Goal: Information Seeking & Learning: Check status

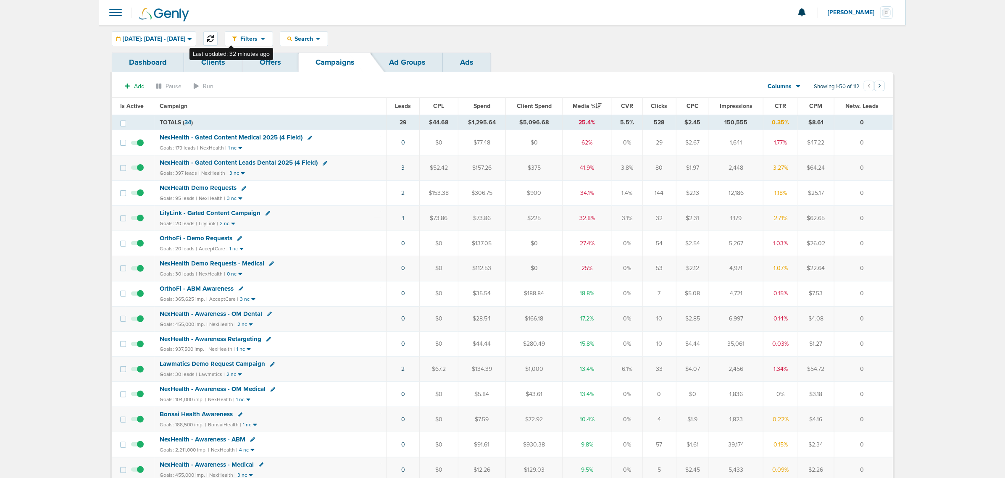
click at [214, 39] on icon at bounding box center [210, 38] width 7 height 7
click at [237, 135] on span "NexHealth - Gated Content Medical 2025 (4 Field)" at bounding box center [231, 138] width 143 height 8
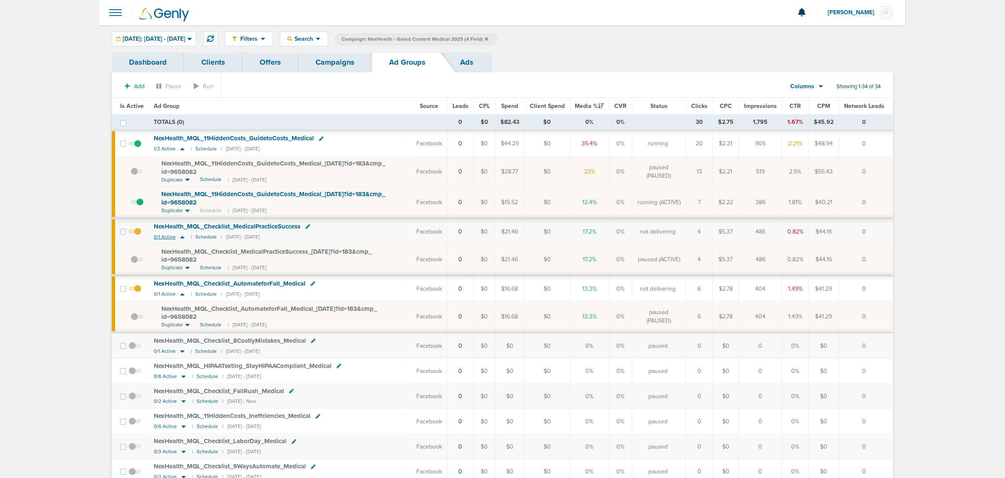
click at [181, 238] on icon at bounding box center [182, 237] width 4 height 3
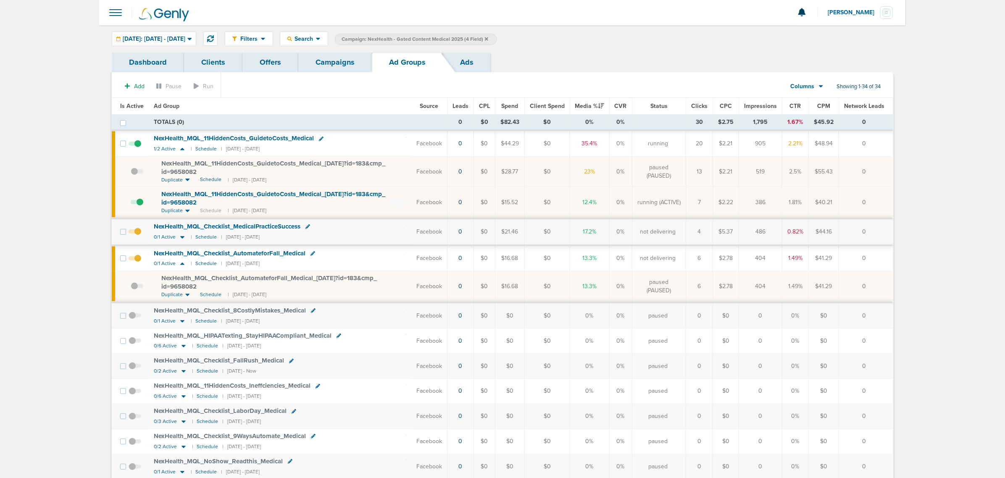
click at [137, 236] on span at bounding box center [135, 236] width 13 height 0
click at [135, 234] on input "checkbox" at bounding box center [135, 234] width 0 height 0
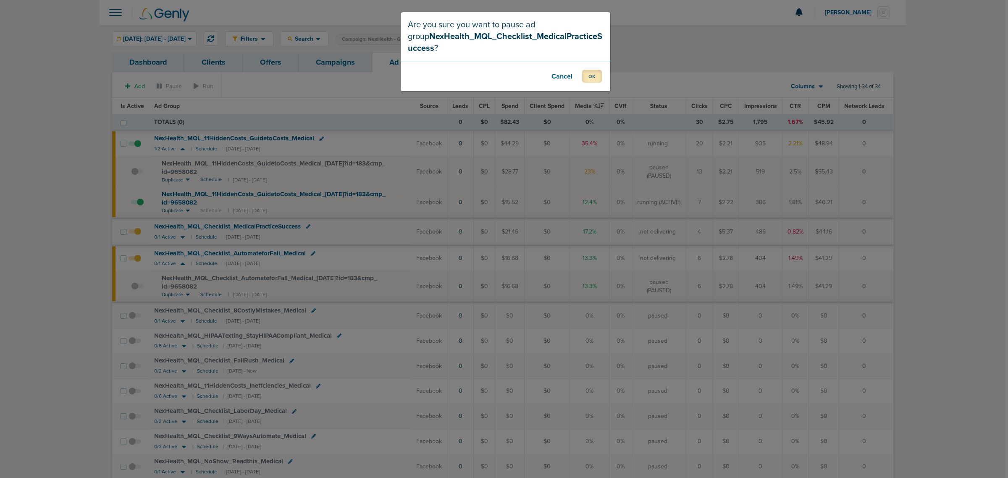
click at [592, 75] on button "OK" at bounding box center [592, 76] width 20 height 13
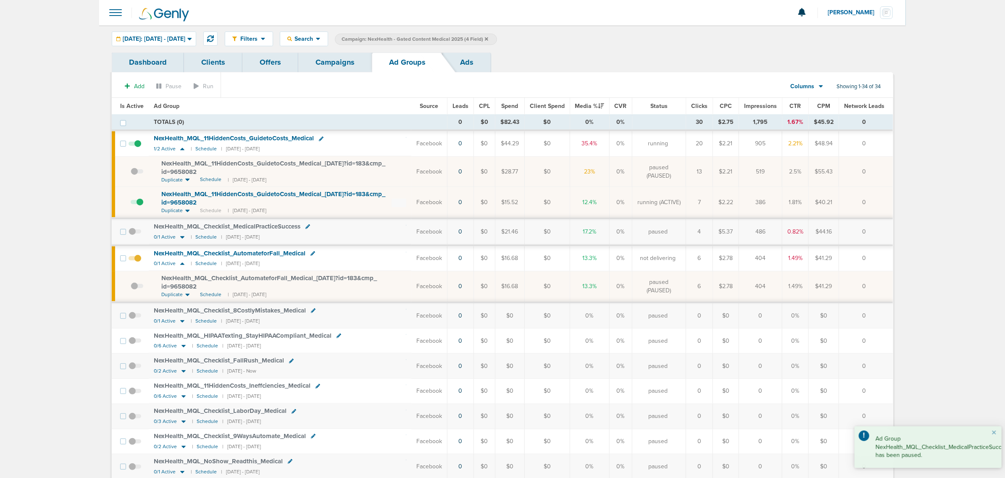
click at [133, 291] on span at bounding box center [137, 291] width 13 height 0
click at [131, 288] on input "checkbox" at bounding box center [131, 288] width 0 height 0
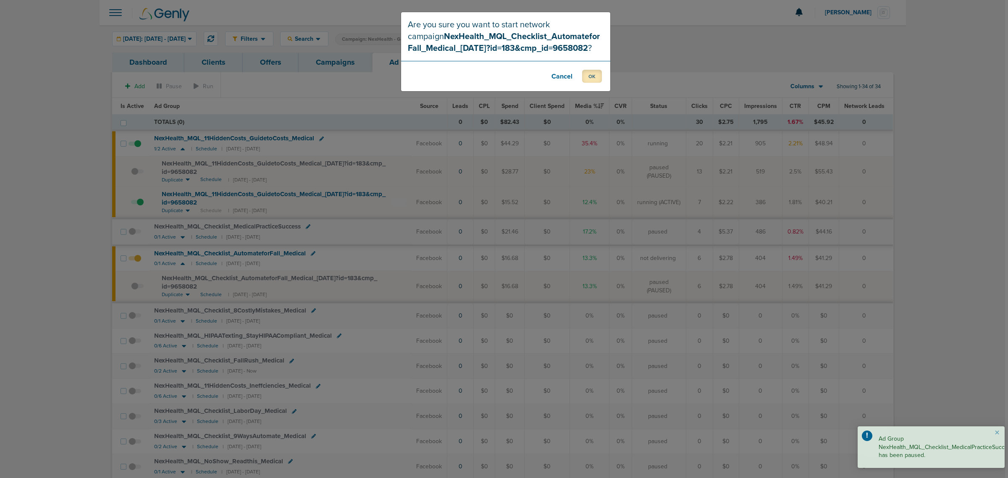
click at [596, 78] on button "OK" at bounding box center [592, 76] width 20 height 13
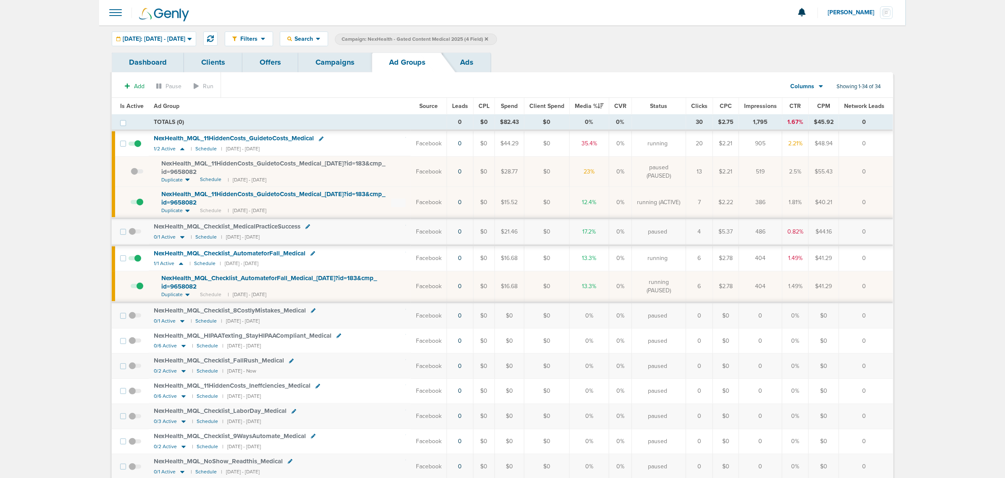
click at [326, 62] on link "Campaigns" at bounding box center [335, 63] width 74 height 20
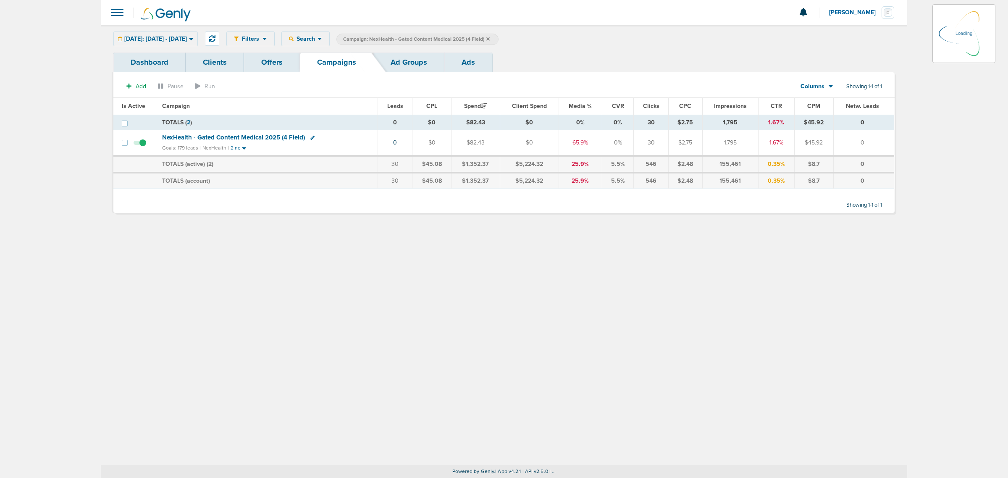
click at [490, 38] on icon at bounding box center [487, 38] width 3 height 3
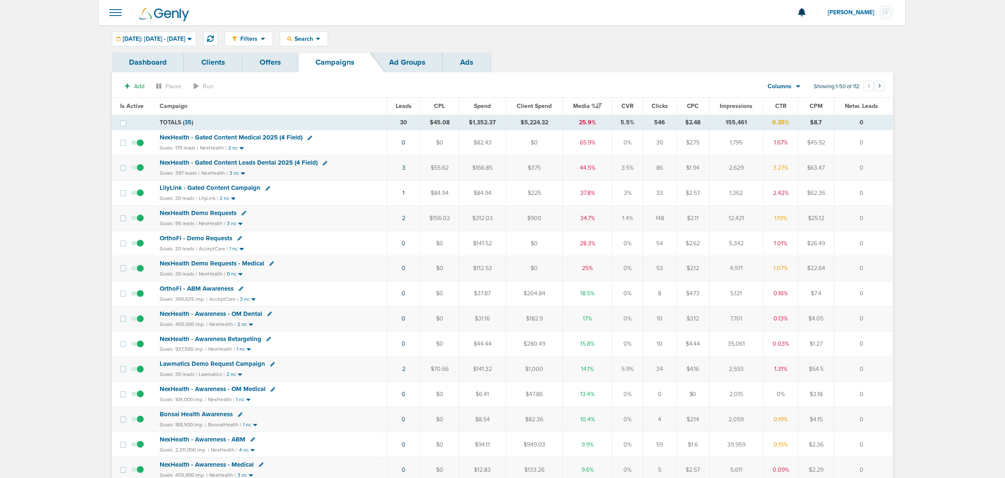
click at [207, 211] on span "NexHealth Demo Requests" at bounding box center [198, 213] width 77 height 8
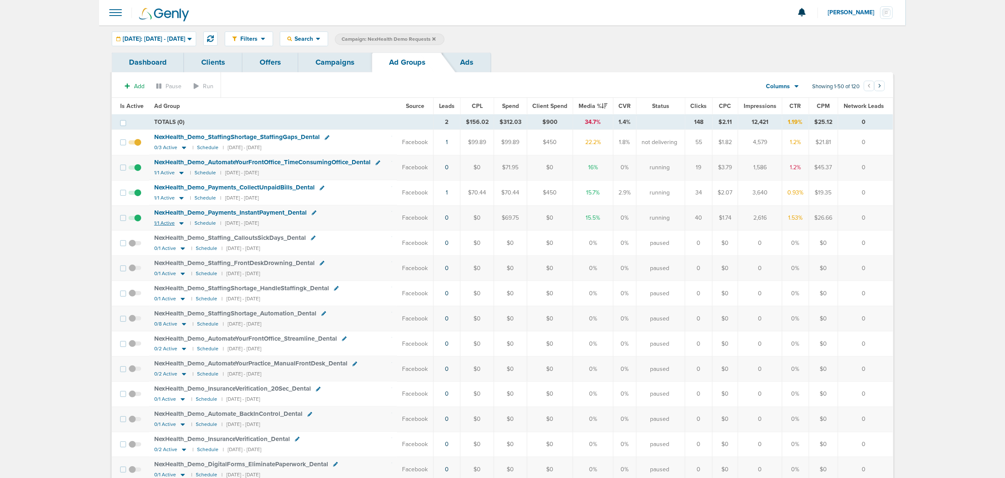
click at [179, 223] on icon at bounding box center [181, 223] width 8 height 7
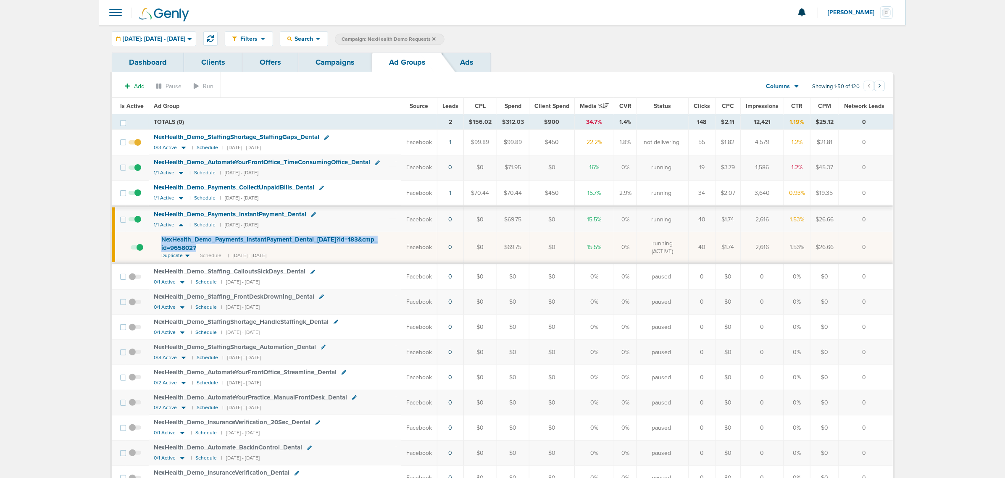
drag, startPoint x: 230, startPoint y: 248, endPoint x: 147, endPoint y: 238, distance: 83.4
click at [147, 238] on tr "NexHealth_ Demo_ Payments_ InstantPayment_ Dental_ [DATE]?id=183&cmp_ id=965802…" at bounding box center [502, 247] width 781 height 31
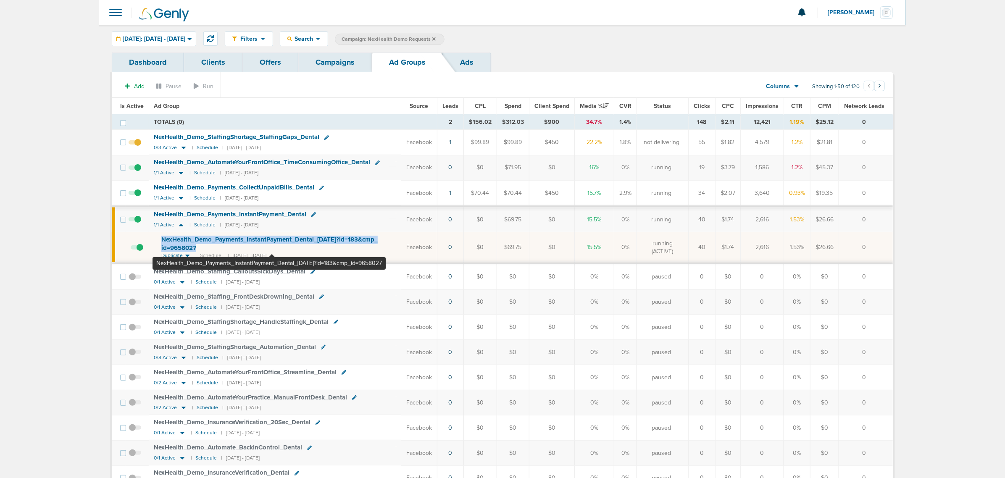
copy tr "NexHealth_ Demo_ Payments_ InstantPayment_ Dental_ [DATE]?id=183&cmp_ id=9658027"
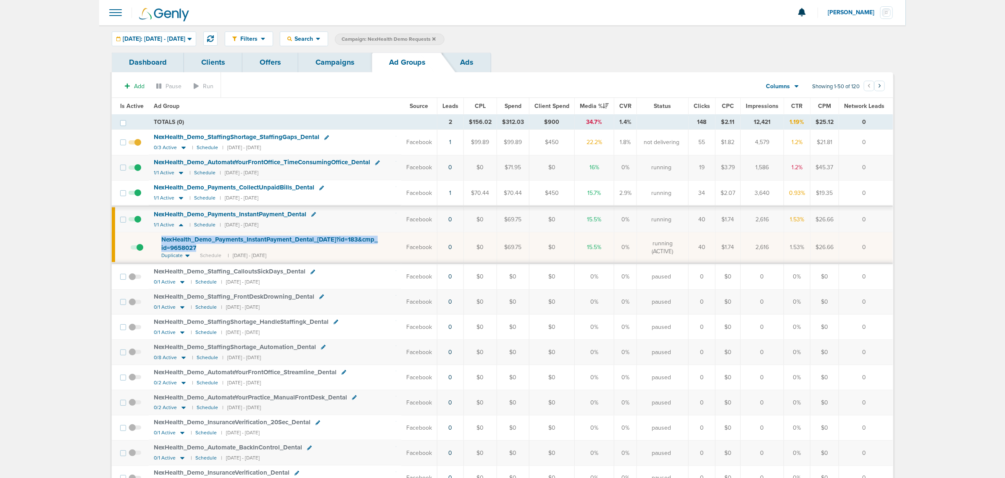
click at [326, 61] on link "Campaigns" at bounding box center [335, 63] width 74 height 20
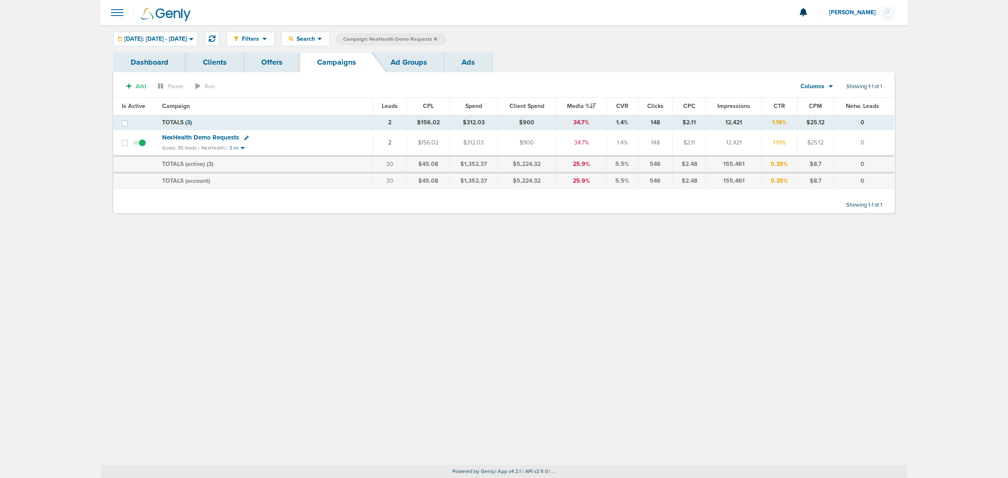
click at [437, 39] on icon at bounding box center [435, 39] width 3 height 5
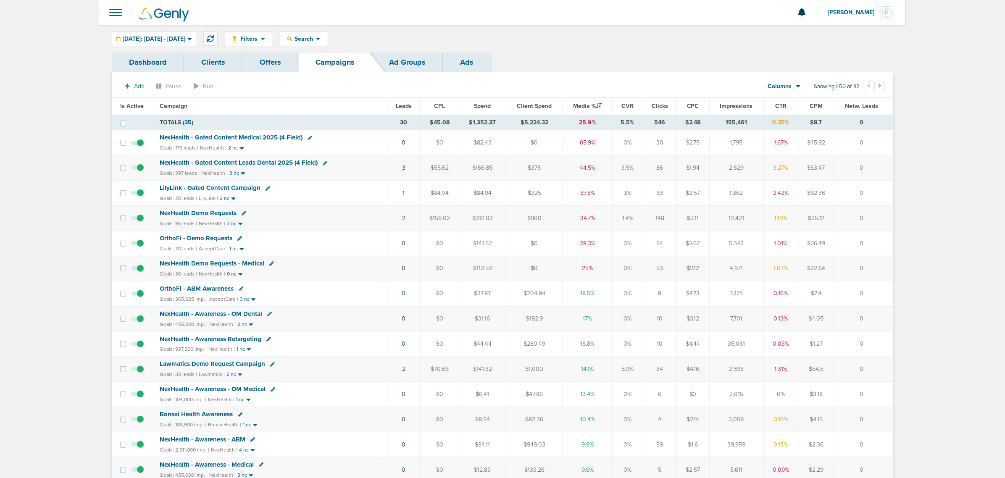
click at [250, 139] on span "NexHealth - Gated Content Medical 2025 (4 Field)" at bounding box center [231, 138] width 143 height 8
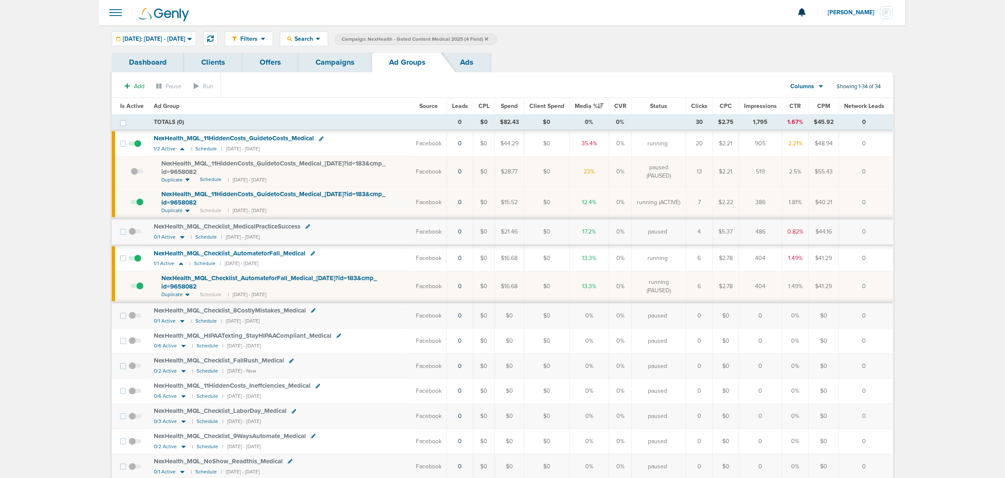
click at [263, 63] on link "Offers" at bounding box center [270, 63] width 56 height 20
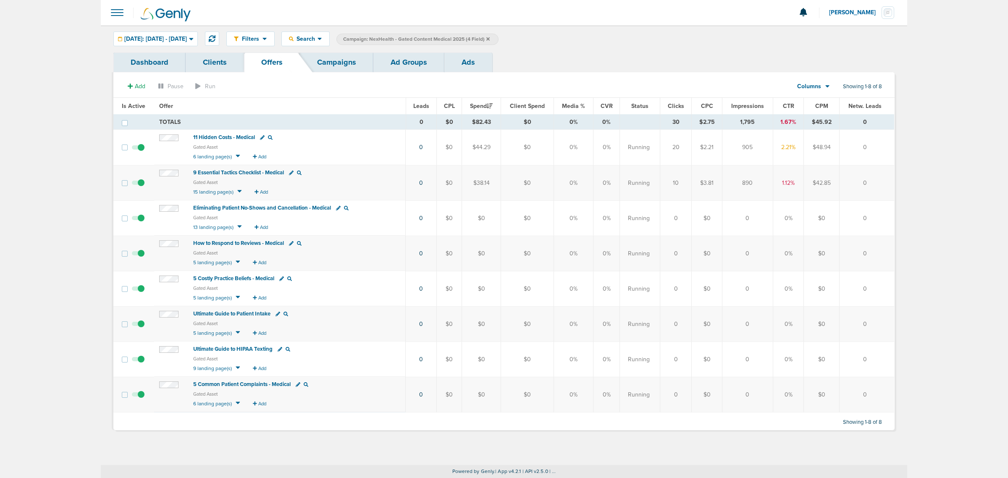
click at [235, 386] on span "5 Common Patient Complaints - Medical" at bounding box center [241, 384] width 97 height 7
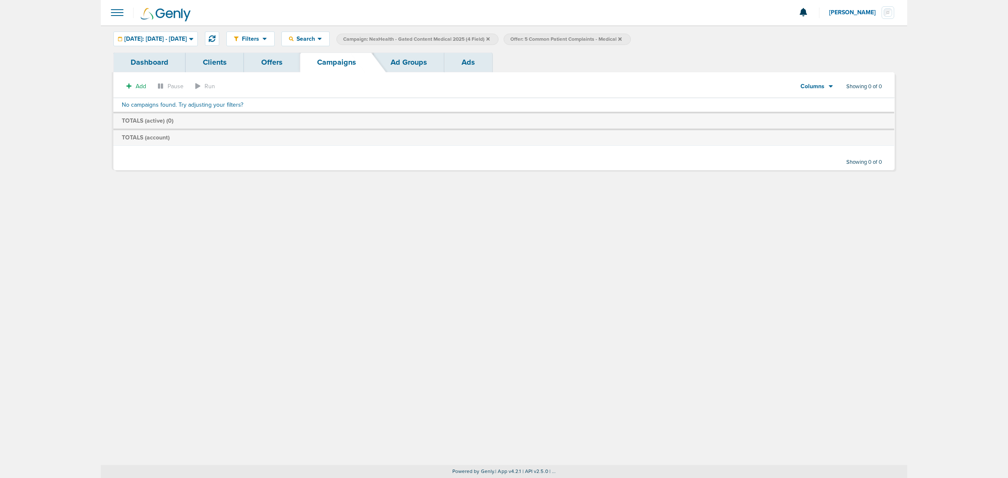
click at [410, 58] on link "Ad Groups" at bounding box center [408, 63] width 71 height 20
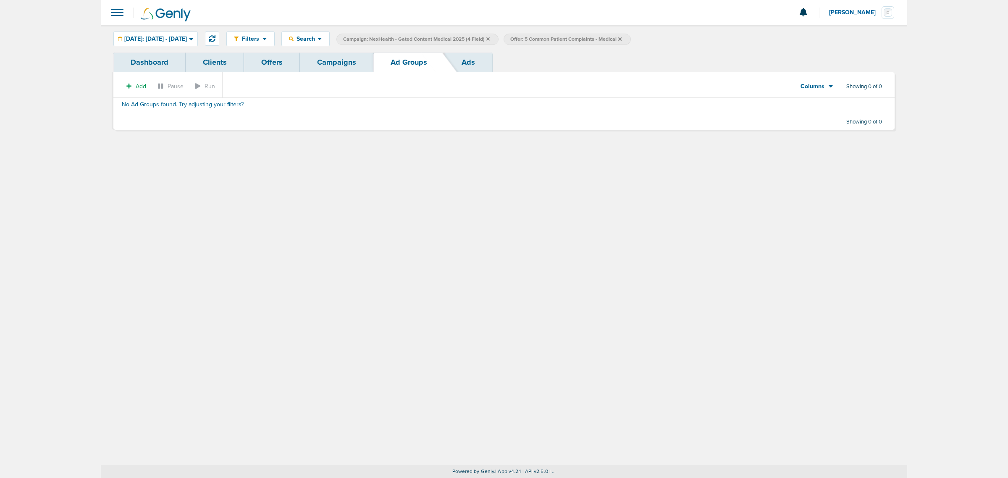
click at [622, 38] on icon at bounding box center [619, 38] width 3 height 3
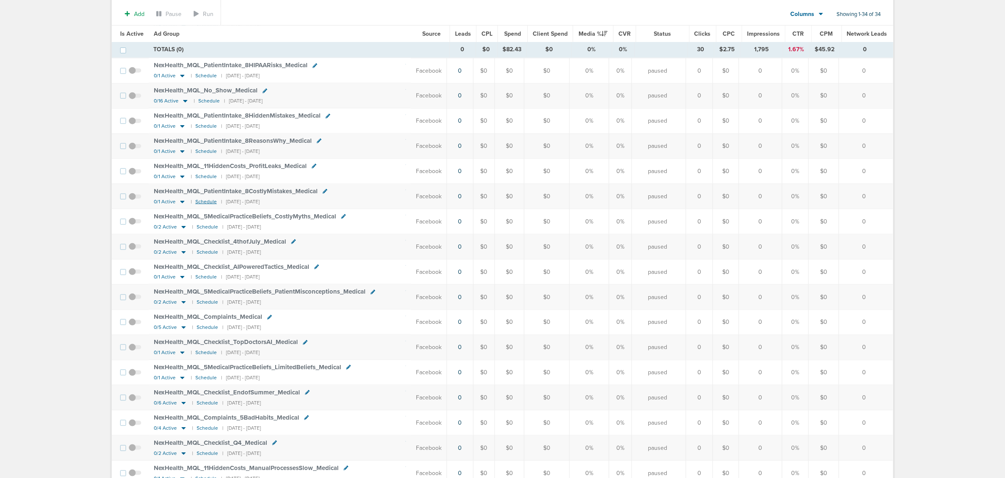
scroll to position [525, 0]
click at [181, 431] on icon at bounding box center [183, 426] width 8 height 7
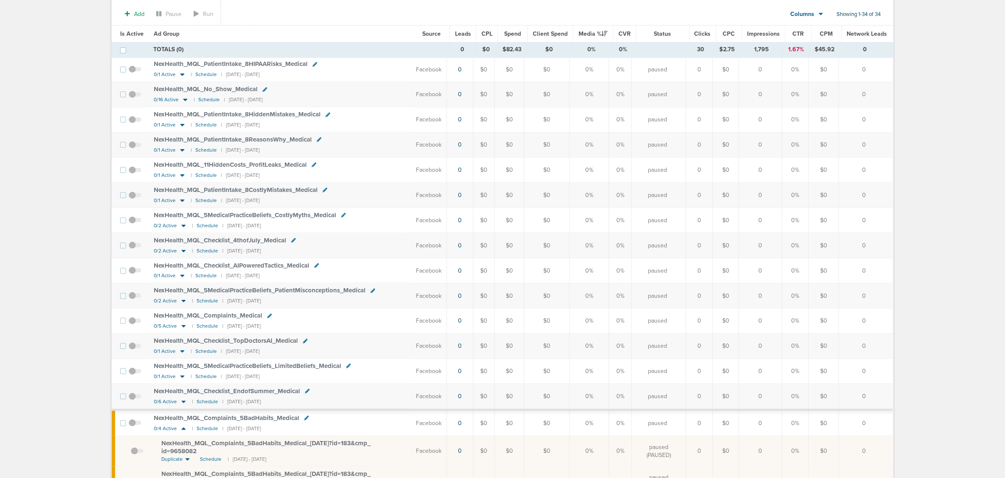
scroll to position [630, 0]
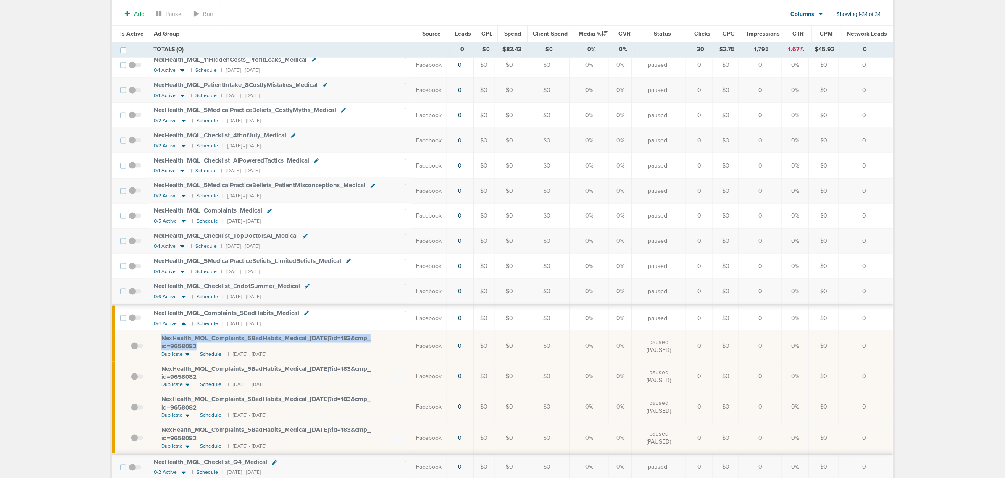
drag, startPoint x: 209, startPoint y: 360, endPoint x: 156, endPoint y: 347, distance: 54.3
click at [156, 347] on td "NexHealth_ MQL_ Complaints_ 5BadHabits_ Medical_ [DATE]?id=183&cmp_ id=9658082 …" at bounding box center [280, 346] width 262 height 31
copy span "NexHealth_ MQL_ Complaints_ 5BadHabits_ Medical_ [DATE]?id=183&cmp_ id=9658082"
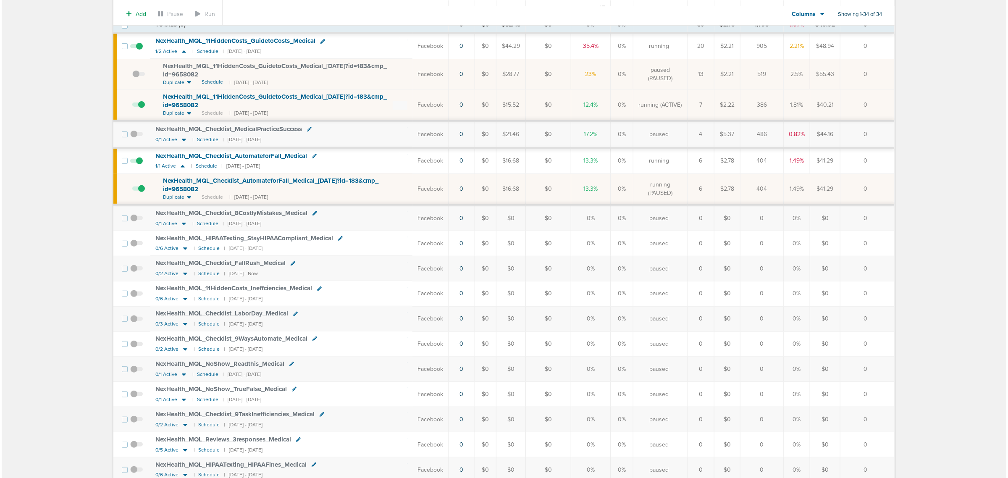
scroll to position [0, 0]
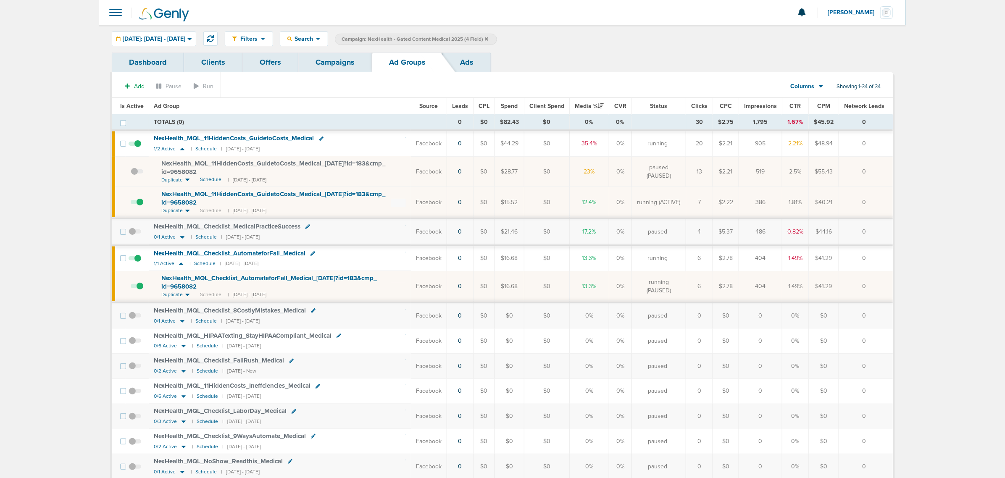
click at [326, 66] on link "Campaigns" at bounding box center [335, 63] width 74 height 20
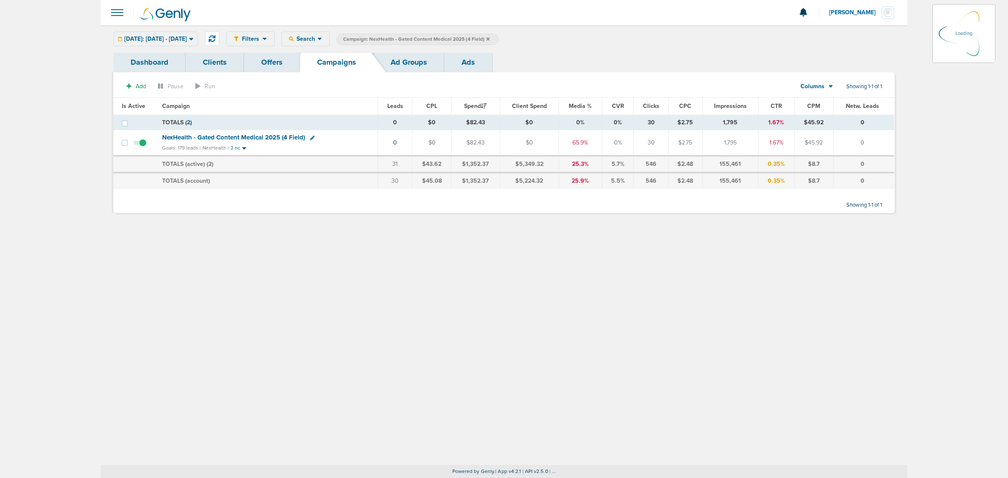
click at [490, 39] on icon at bounding box center [487, 38] width 3 height 3
click at [490, 37] on icon at bounding box center [487, 38] width 3 height 3
click at [490, 39] on icon at bounding box center [487, 38] width 3 height 3
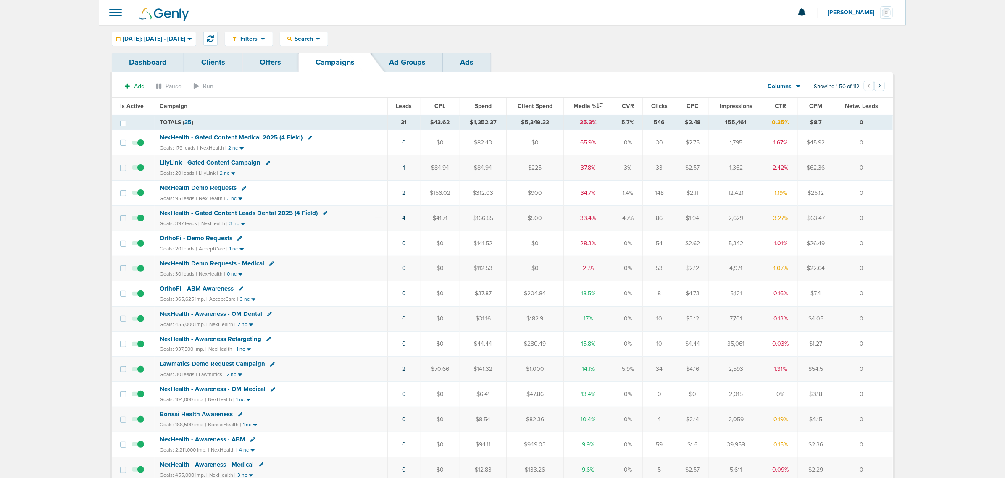
click at [209, 163] on span "LilyLink - Gated Content Campaign" at bounding box center [210, 163] width 101 height 8
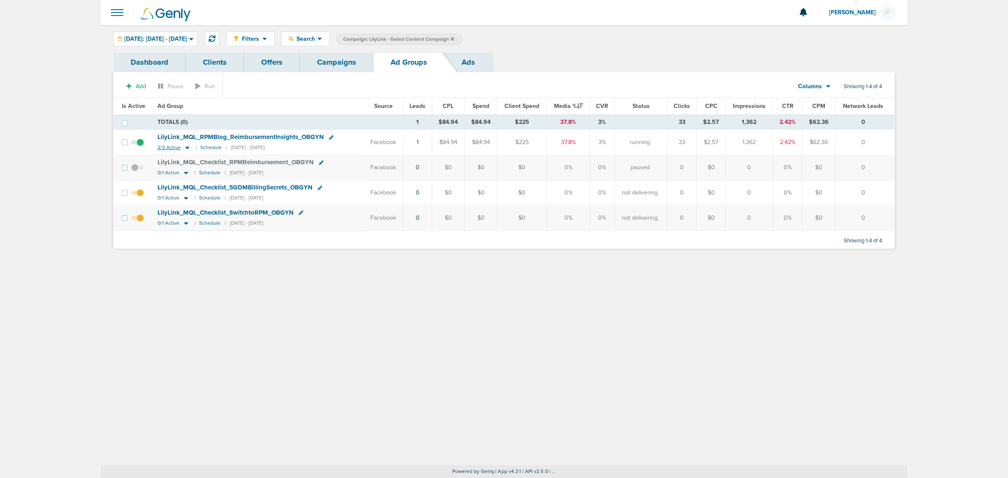
click at [186, 148] on icon at bounding box center [187, 148] width 4 height 3
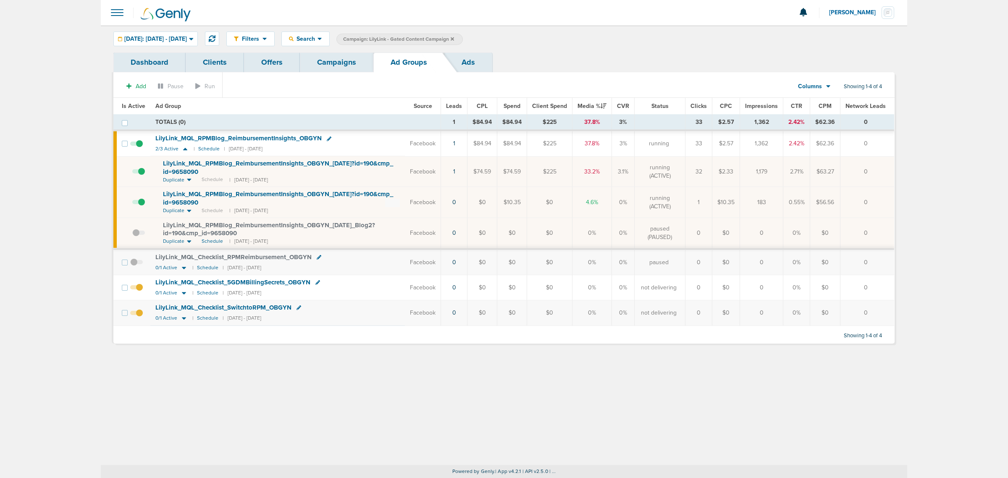
click at [136, 176] on span at bounding box center [138, 176] width 13 height 0
click at [132, 174] on input "checkbox" at bounding box center [132, 174] width 0 height 0
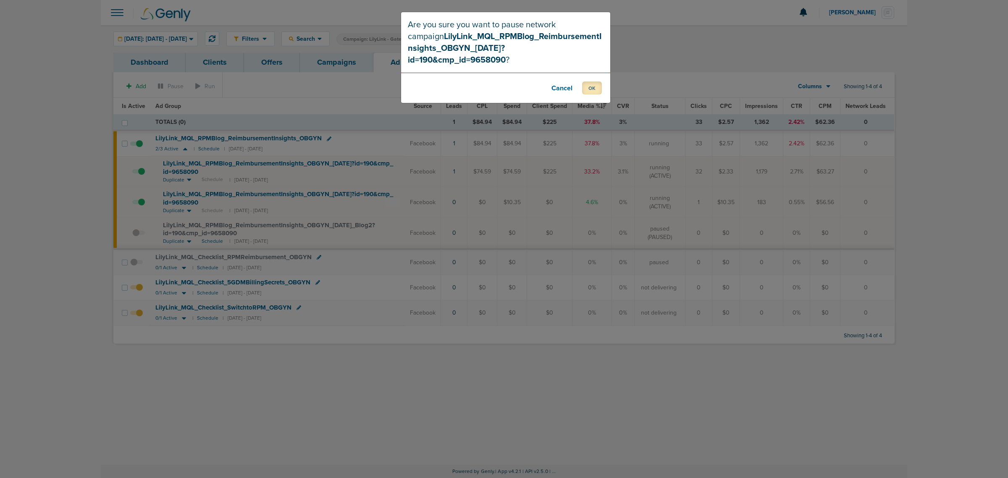
click at [587, 81] on button "OK" at bounding box center [592, 87] width 20 height 13
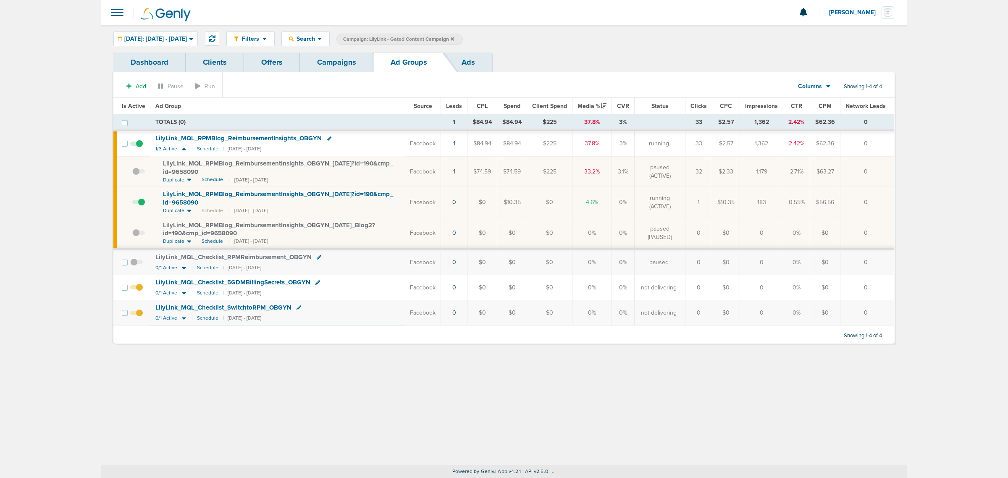
click at [310, 72] on link "Campaigns" at bounding box center [337, 63] width 74 height 20
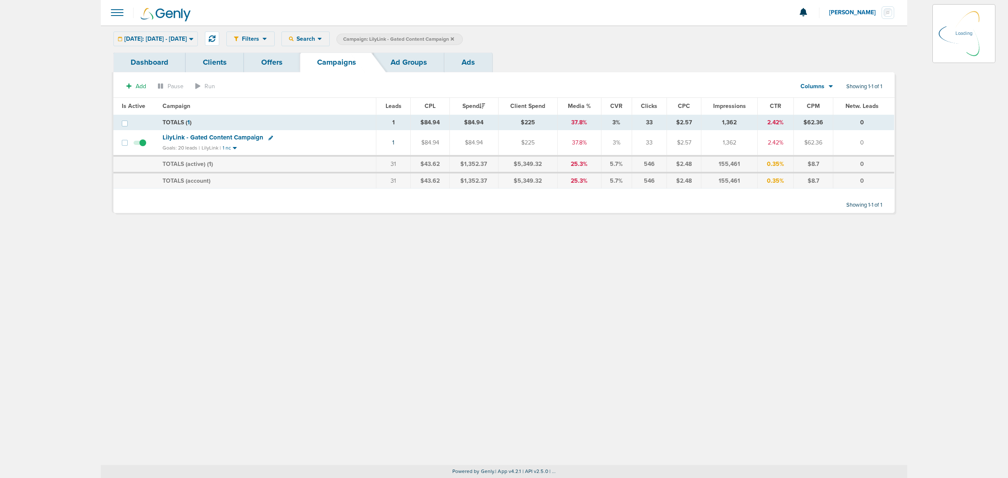
click at [463, 39] on label "Campaign: LilyLink - Gated Content Campaign" at bounding box center [400, 39] width 126 height 11
click at [454, 38] on icon at bounding box center [452, 38] width 3 height 3
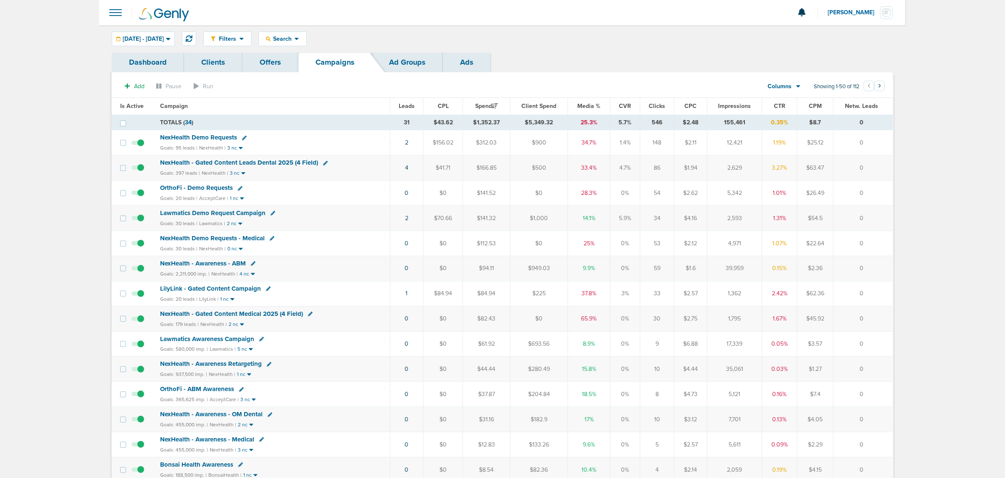
click at [234, 165] on span "NexHealth - Gated Content Leads Dental 2025 (4 Field)" at bounding box center [239, 163] width 158 height 8
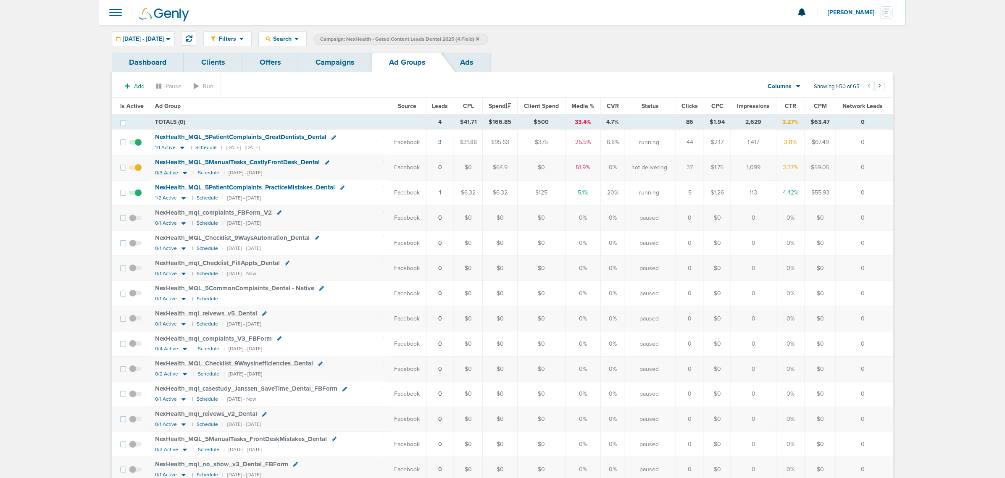
click at [183, 173] on icon at bounding box center [185, 173] width 4 height 3
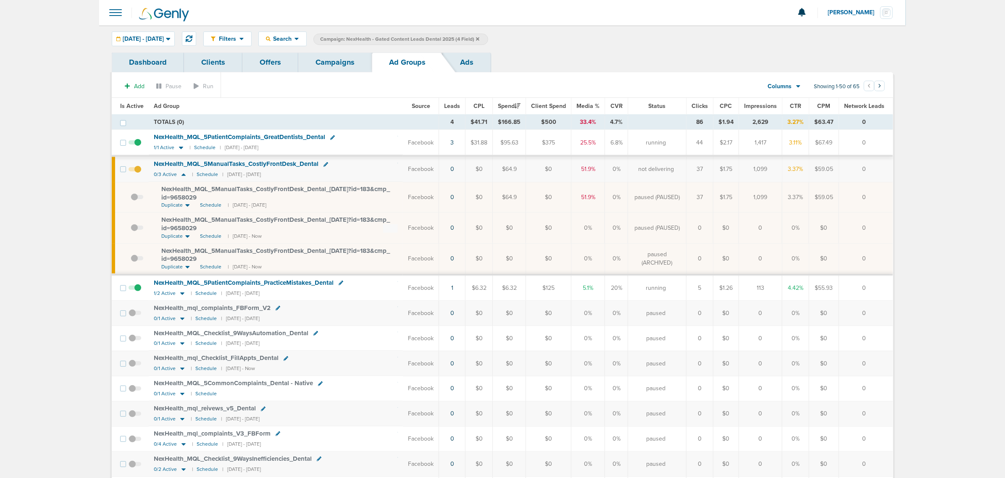
click at [322, 218] on span "NexHealth_ MQL_ 5ManualTasks_ CostlyFrontDesk_ Dental_ 09.19.25?id=183&cmp_ id=…" at bounding box center [275, 224] width 229 height 16
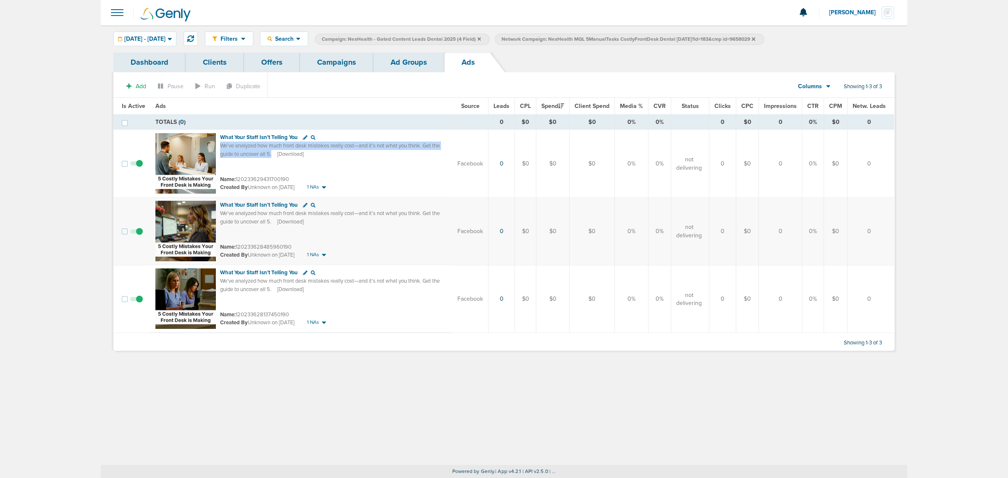
drag, startPoint x: 221, startPoint y: 146, endPoint x: 272, endPoint y: 155, distance: 52.2
click at [272, 155] on div "We’ve analyzed how much front desk mistakes really cost—and it’s not what you t…" at bounding box center [330, 150] width 220 height 16
copy span "We’ve analyzed how much front desk mistakes really cost—and it’s not what you t…"
